Goal: Task Accomplishment & Management: Manage account settings

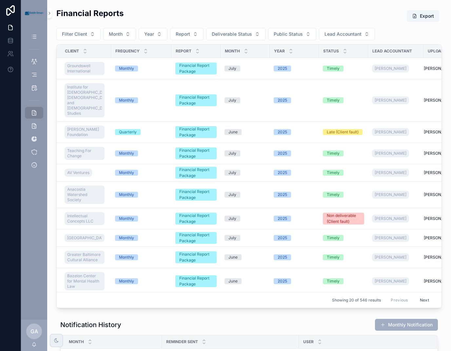
scroll to position [256, 0]
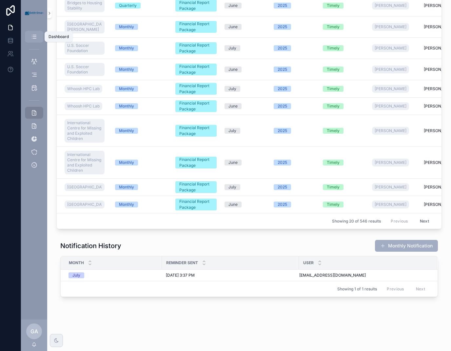
click at [33, 37] on icon "scrollable content" at bounding box center [34, 36] width 7 height 7
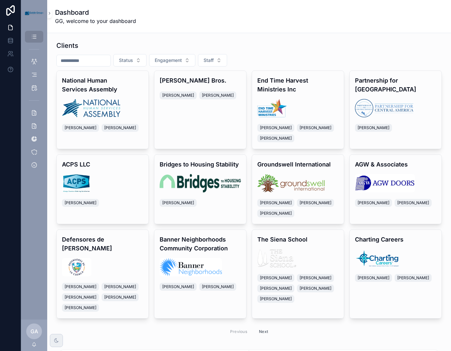
click at [74, 59] on input "scrollable content" at bounding box center [84, 60] width 54 height 9
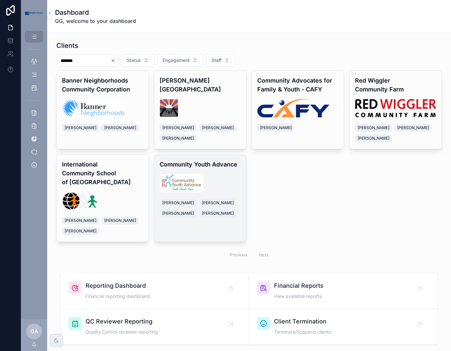
type input "*******"
click at [214, 180] on div "scrollable content" at bounding box center [200, 183] width 81 height 18
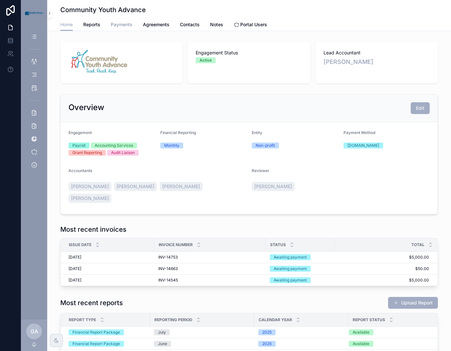
click at [124, 25] on span "Payments" at bounding box center [122, 24] width 22 height 7
